Goal: Task Accomplishment & Management: Manage account settings

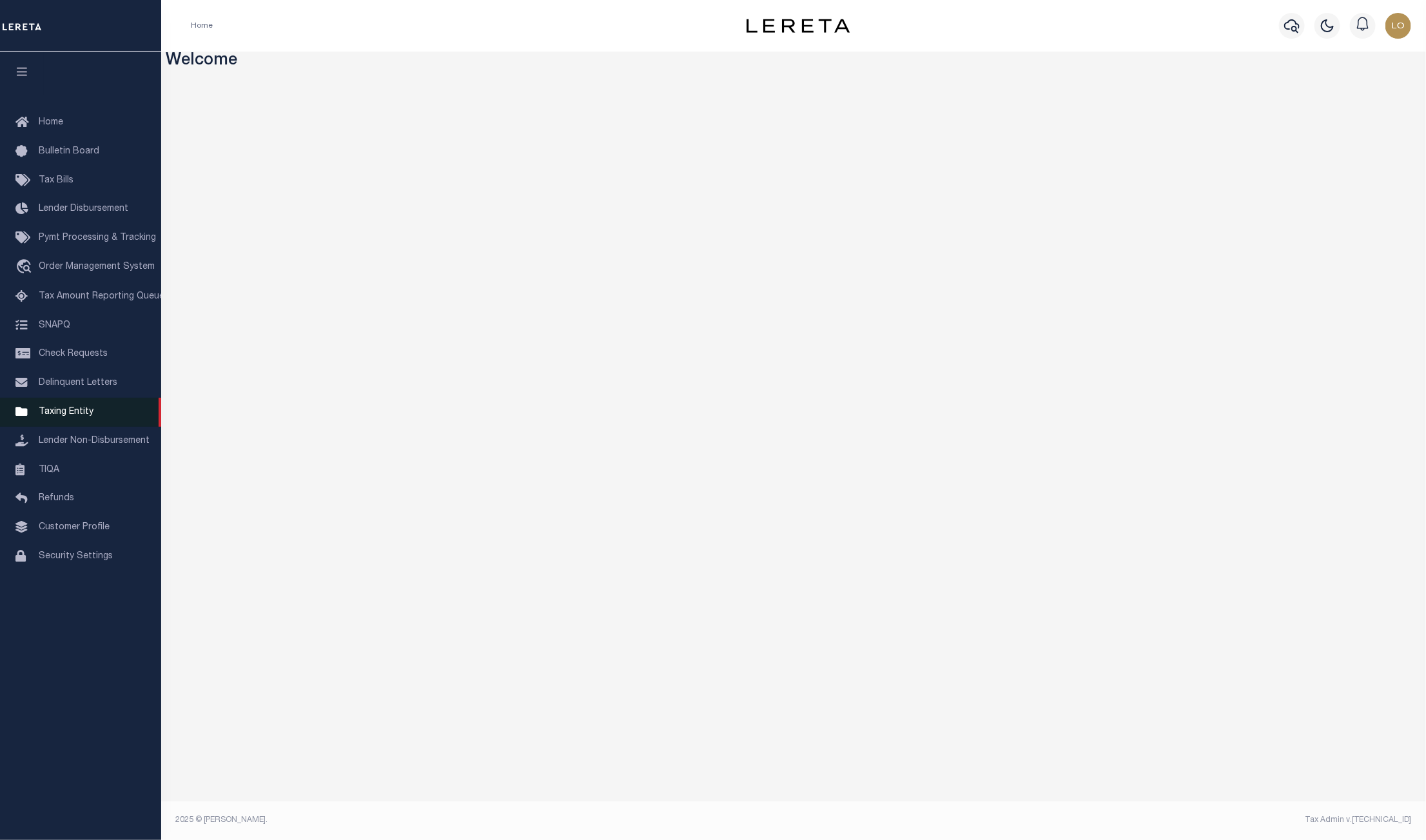
click at [78, 416] on span "Taxing Entity" at bounding box center [66, 412] width 55 height 9
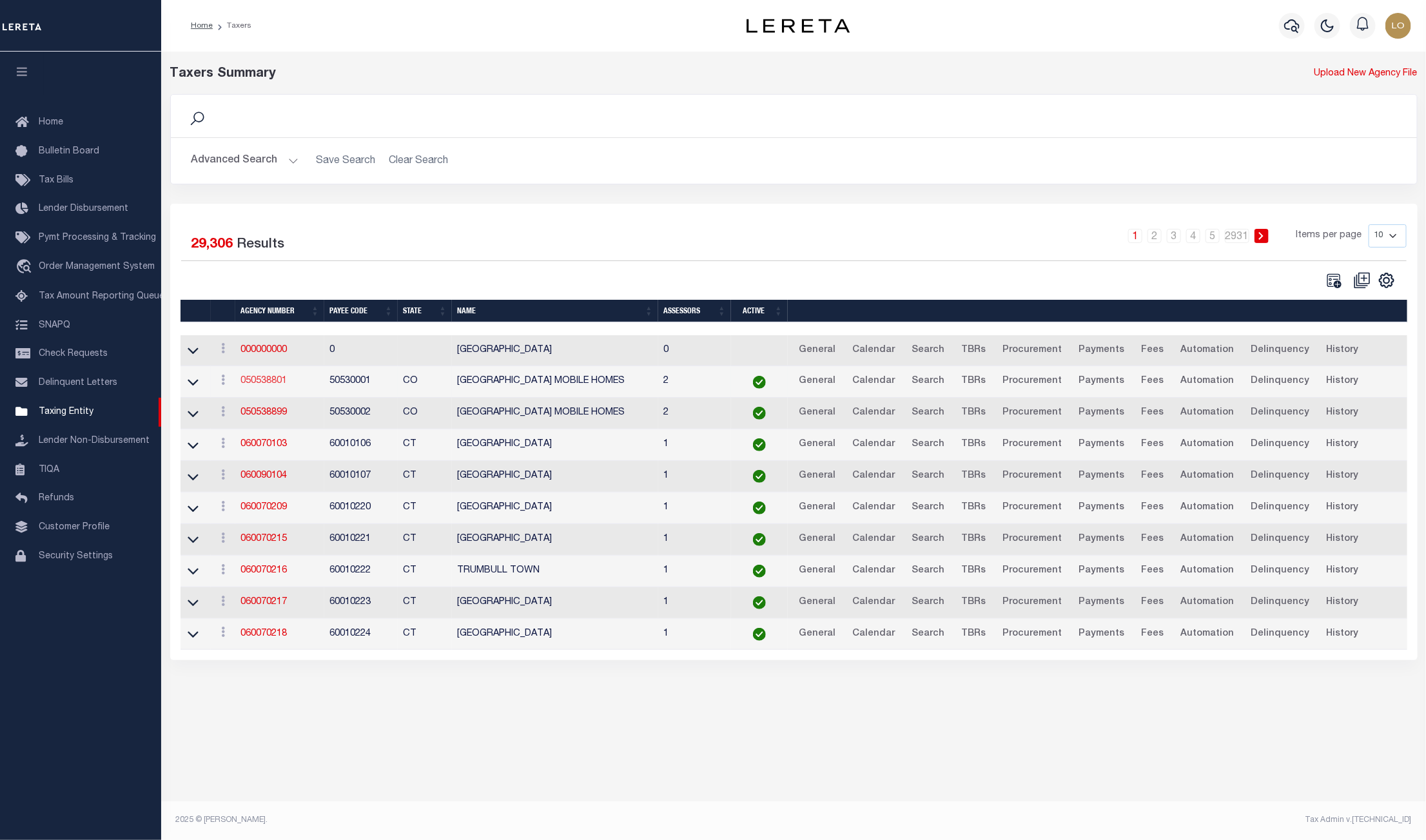
click at [263, 386] on link "050538801" at bounding box center [263, 381] width 47 height 9
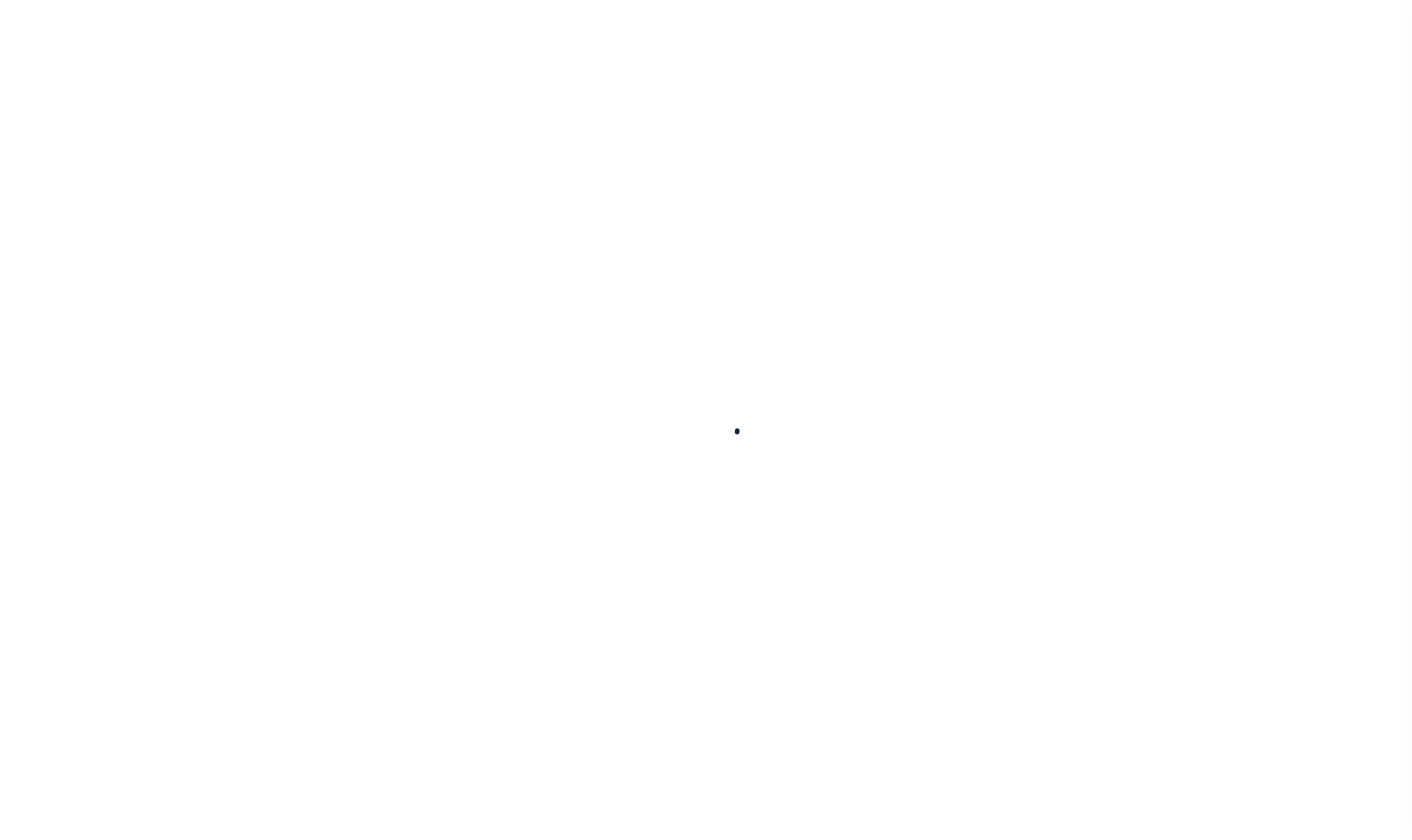
select select
checkbox input "false"
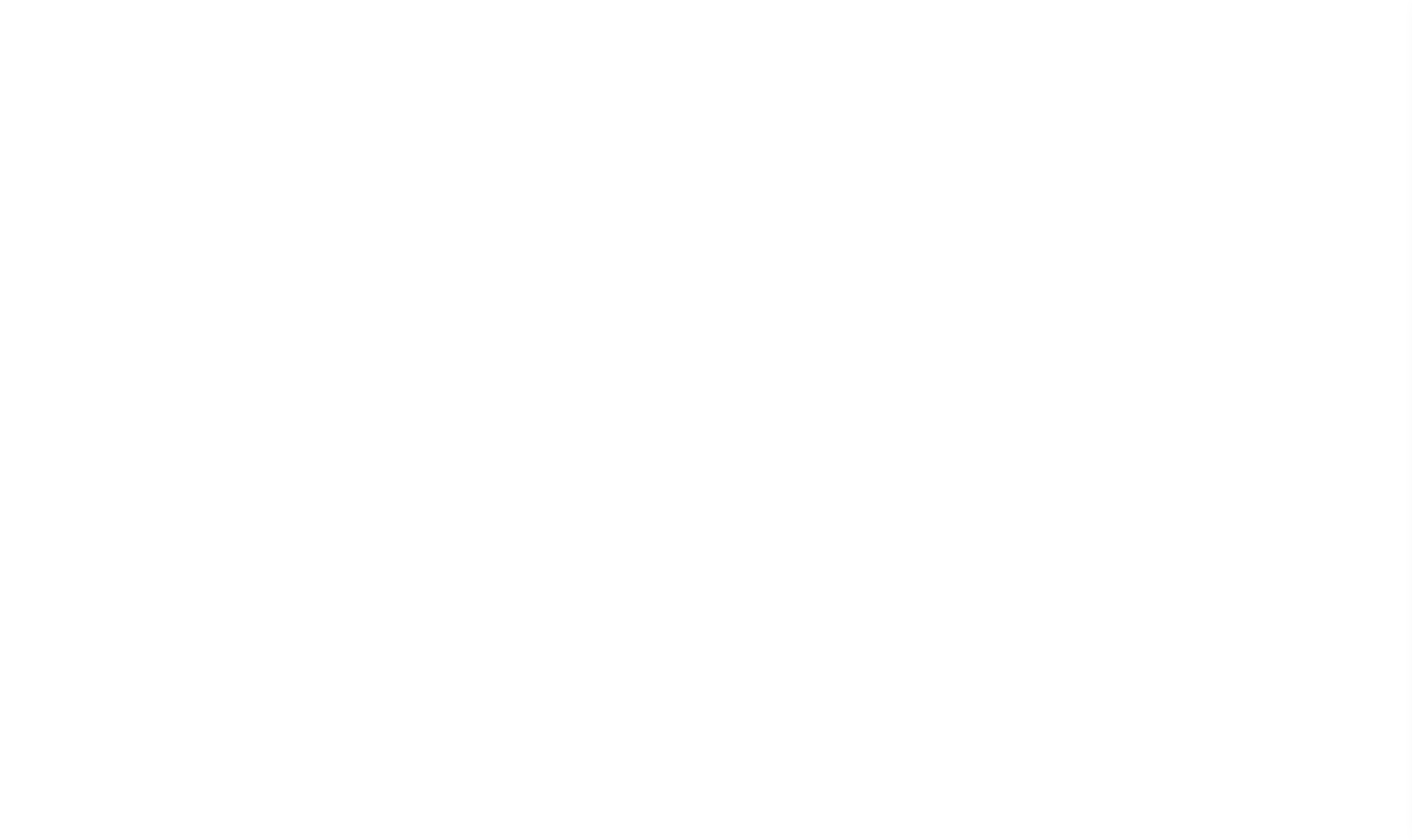
checkbox input "false"
type input "810500000"
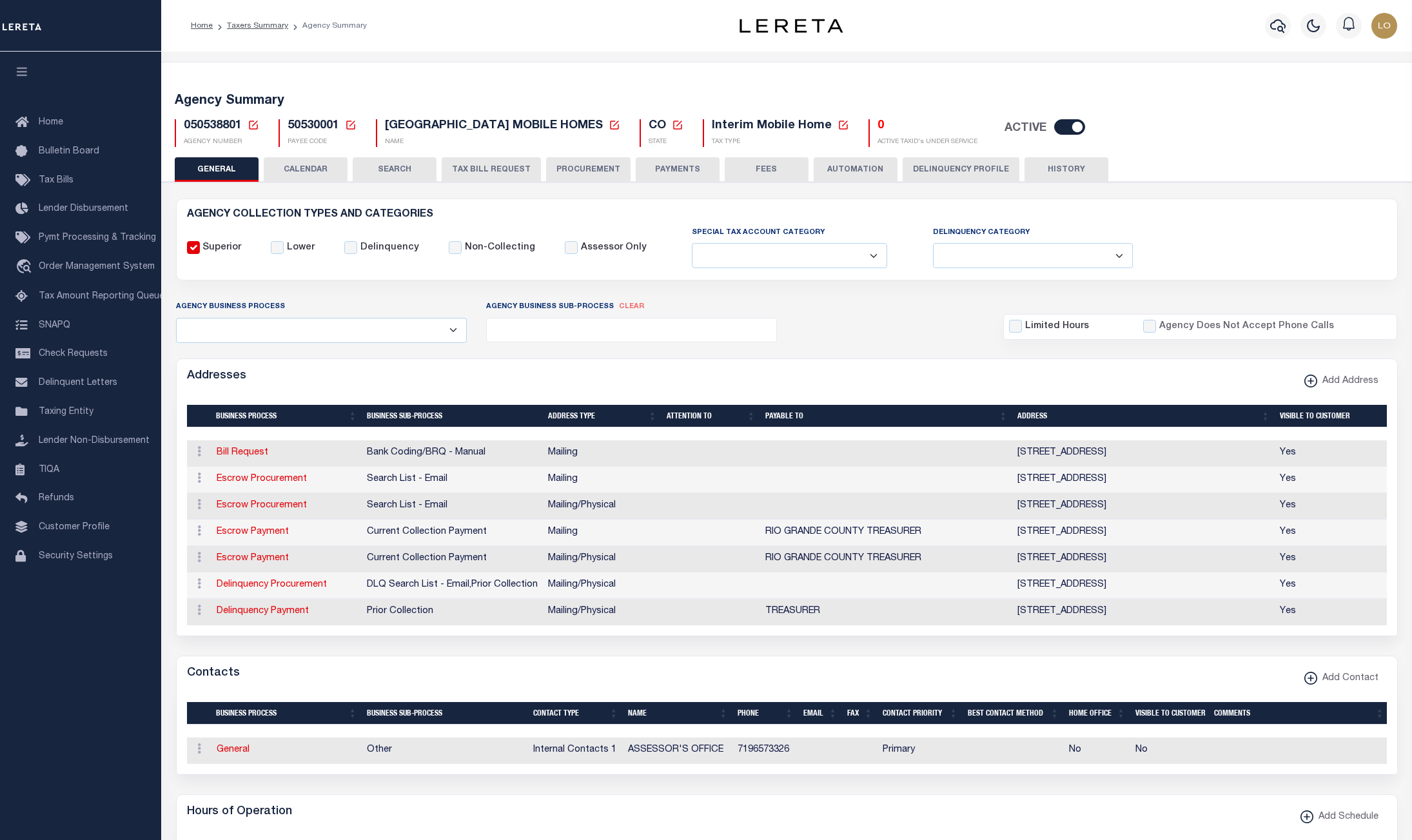
click at [351, 126] on icon at bounding box center [350, 124] width 11 height 11
click at [394, 167] on input "Payee Code" at bounding box center [450, 170] width 153 height 25
paste input "4809302902"
type input "4809302902"
click at [512, 211] on button "Ok" at bounding box center [495, 205] width 65 height 24
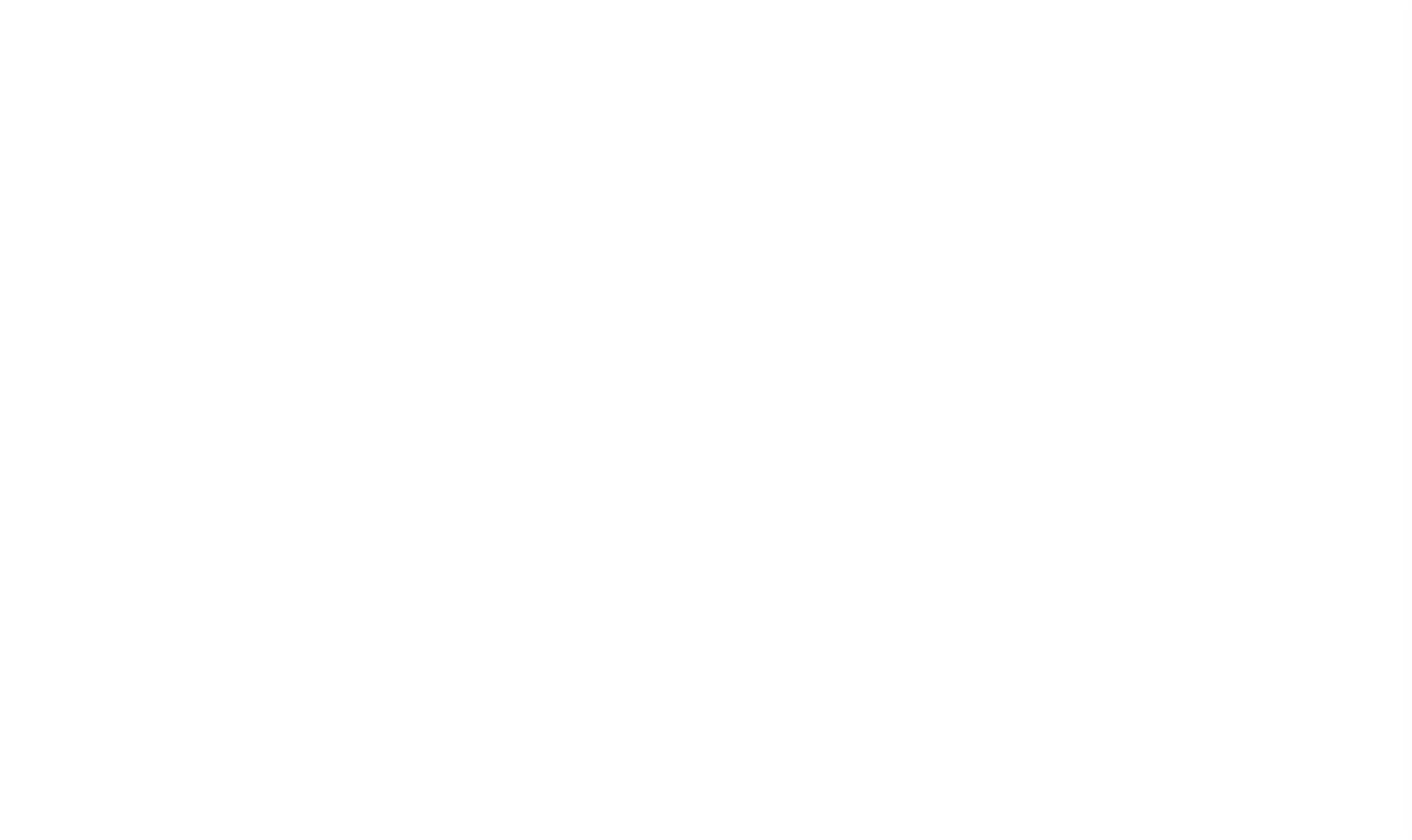
select select
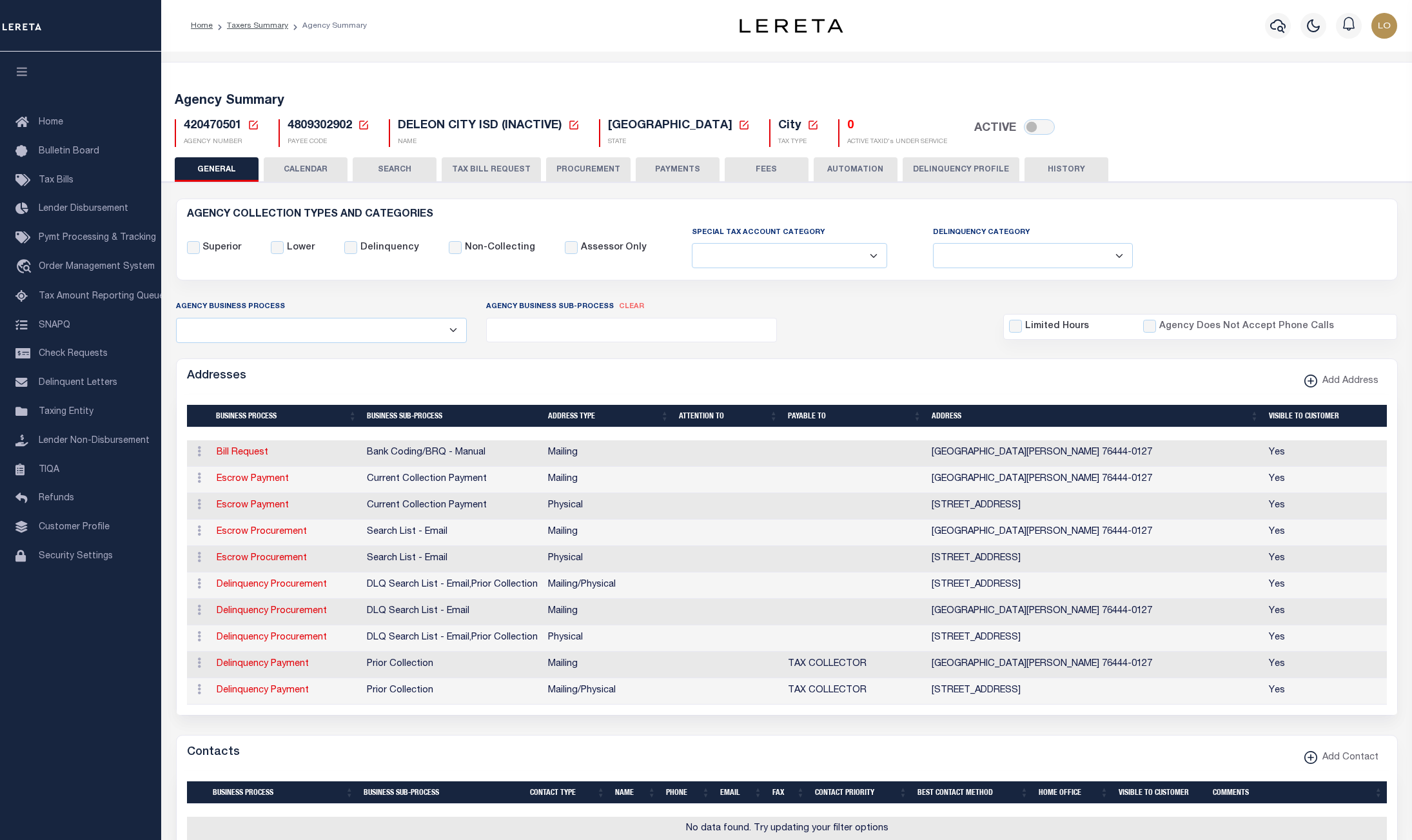
click at [924, 169] on button "Delinquency Profile" at bounding box center [961, 169] width 117 height 24
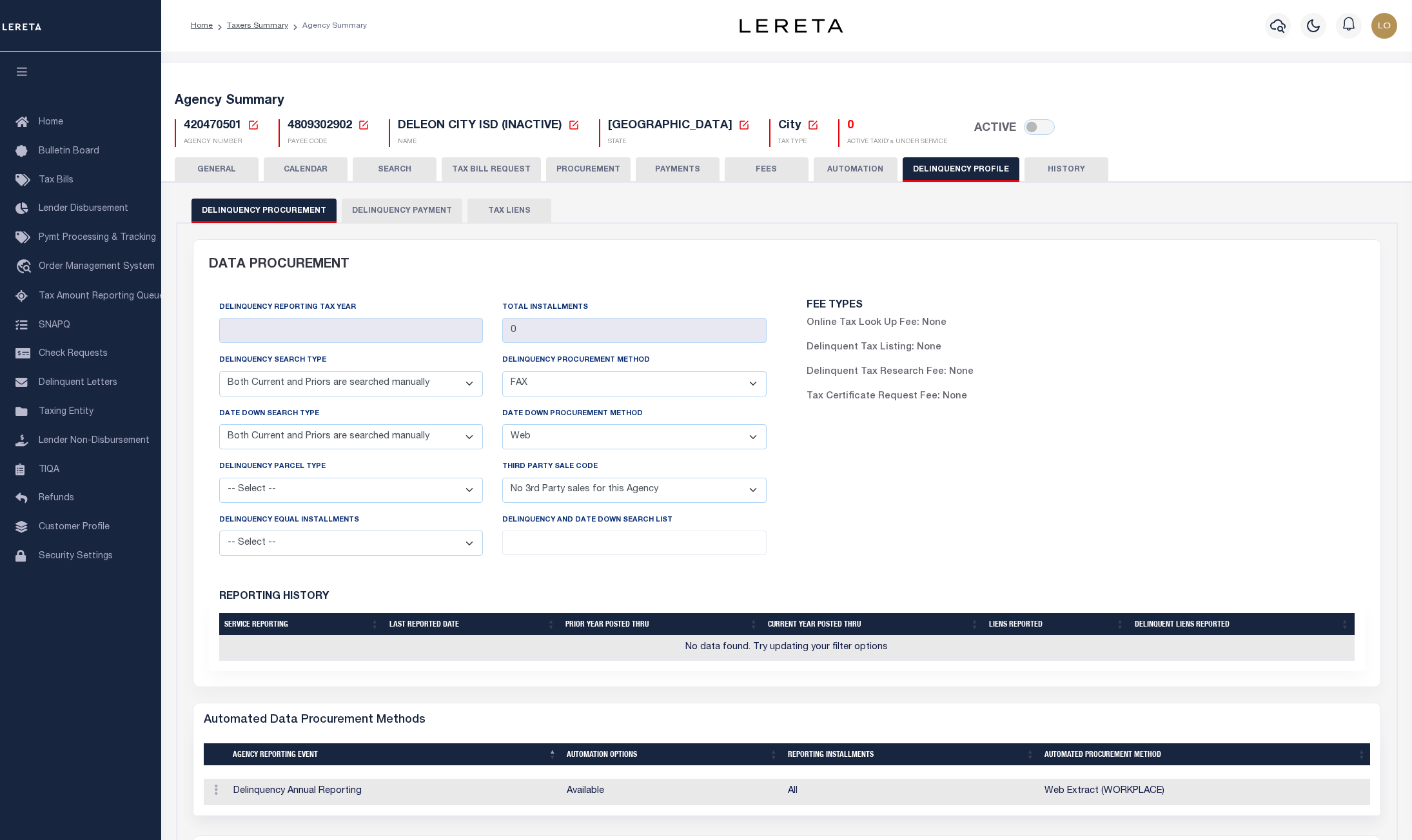
drag, startPoint x: 424, startPoint y: 207, endPoint x: 434, endPoint y: 210, distance: 10.4
click at [426, 207] on button "Delinquency Payment" at bounding box center [402, 210] width 120 height 24
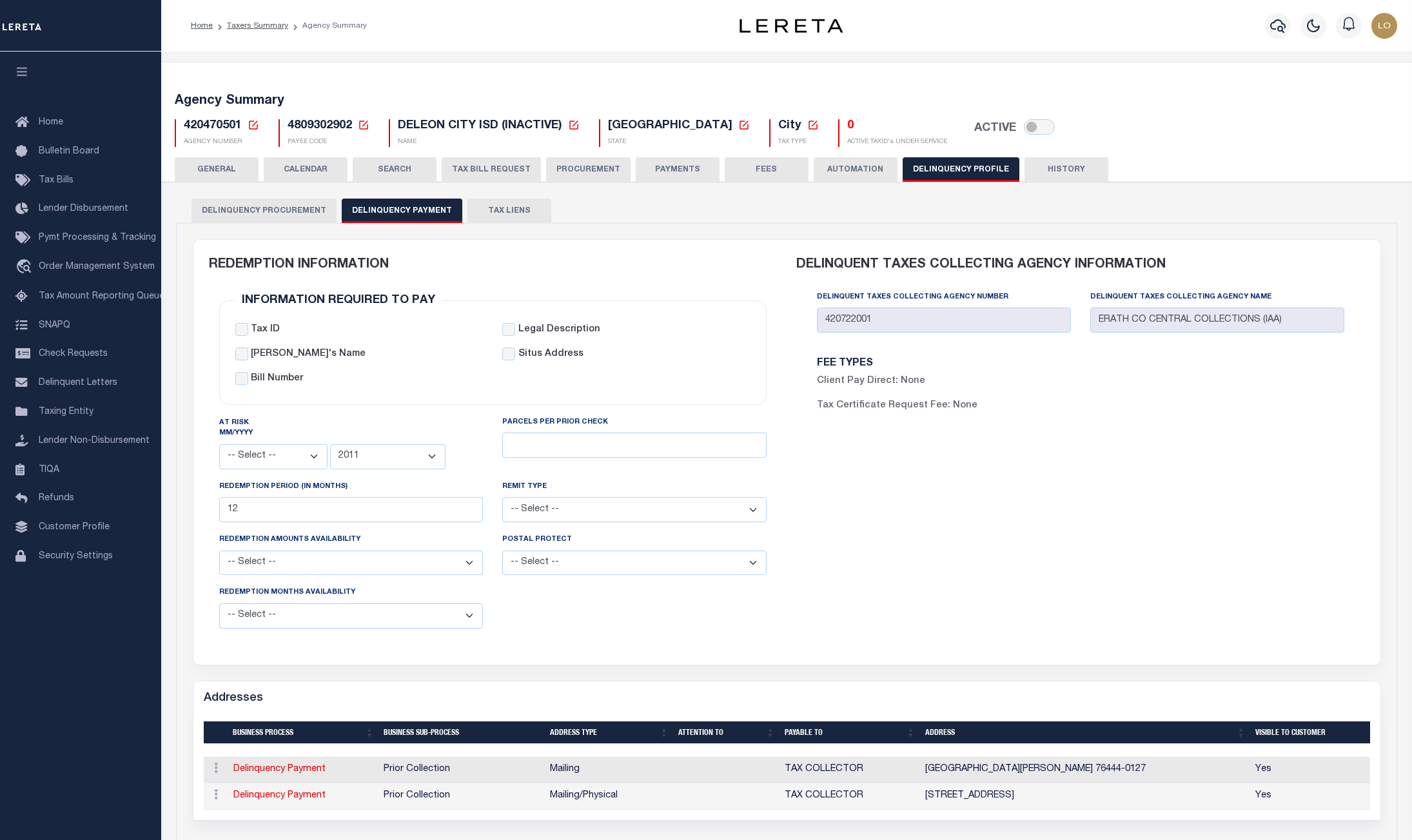
click at [287, 128] on span "4809302902" at bounding box center [319, 125] width 65 height 11
copy h5 "4809302902"
